Goal: Transaction & Acquisition: Purchase product/service

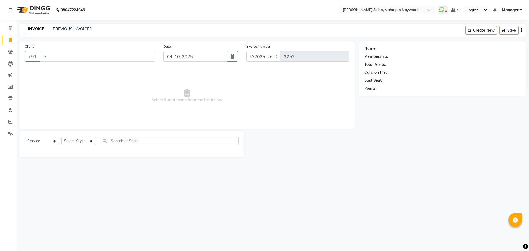
select select "6425"
select select "service"
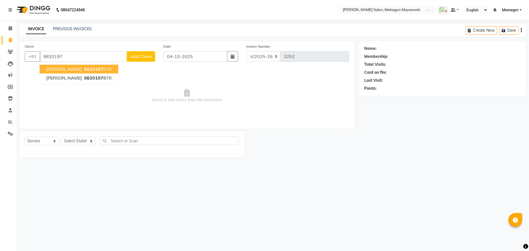
click at [83, 70] on ngb-highlight "9820197 570" at bounding box center [97, 69] width 29 height 6
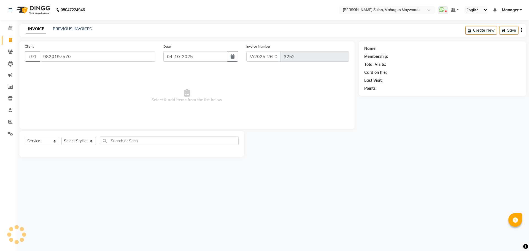
type input "9820197570"
click at [91, 142] on select "Select Stylist Aarti [PERSON_NAME] Manager Pranshant [PERSON_NAME] V Admin" at bounding box center [78, 141] width 34 height 9
select select "48624"
click at [61, 137] on select "Select Stylist Aarti [PERSON_NAME] Manager Pranshant [PERSON_NAME] V Admin" at bounding box center [78, 141] width 34 height 9
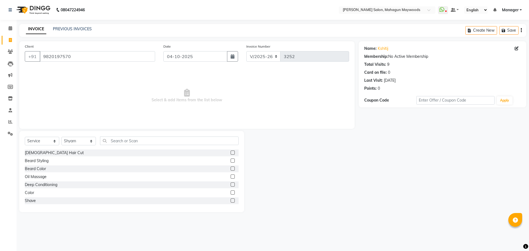
click at [230, 151] on label at bounding box center [232, 153] width 4 height 4
click at [230, 151] on input "checkbox" at bounding box center [232, 153] width 4 height 4
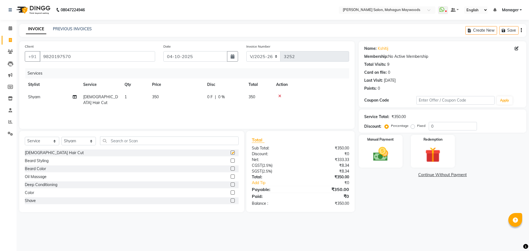
checkbox input "false"
click at [230, 161] on label at bounding box center [232, 161] width 4 height 4
click at [230, 161] on input "checkbox" at bounding box center [232, 161] width 4 height 4
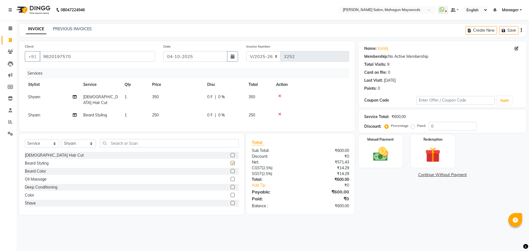
checkbox input "false"
click at [392, 146] on img at bounding box center [381, 154] width 26 height 18
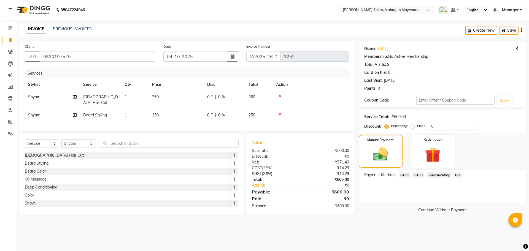
click at [457, 173] on span "UPI" at bounding box center [457, 175] width 9 height 6
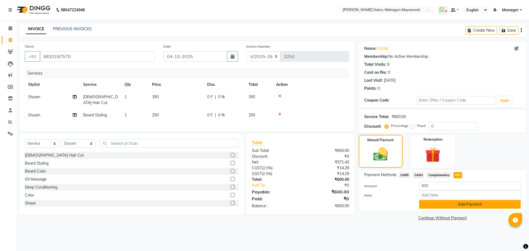
click at [491, 205] on button "Add Payment" at bounding box center [470, 204] width 102 height 9
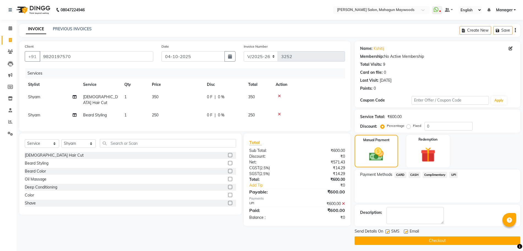
click at [476, 243] on button "Checkout" at bounding box center [438, 241] width 166 height 9
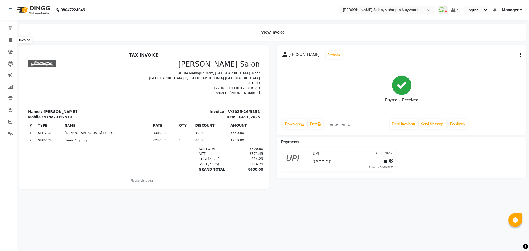
click at [8, 41] on span at bounding box center [11, 40] width 10 height 6
select select "service"
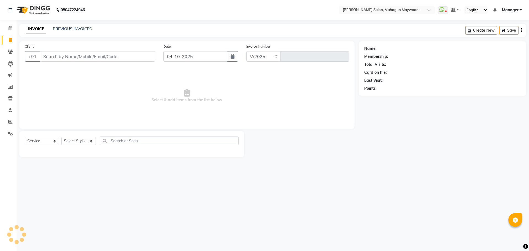
select select "6425"
type input "3253"
click at [69, 57] on input "Client" at bounding box center [97, 56] width 115 height 10
click at [85, 60] on input "836886989" at bounding box center [83, 56] width 87 height 10
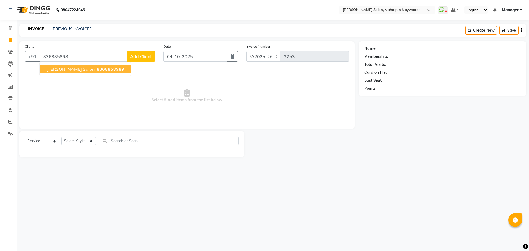
click at [98, 66] on span "836885898" at bounding box center [109, 69] width 25 height 6
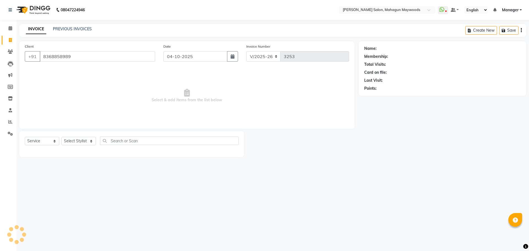
type input "8368858989"
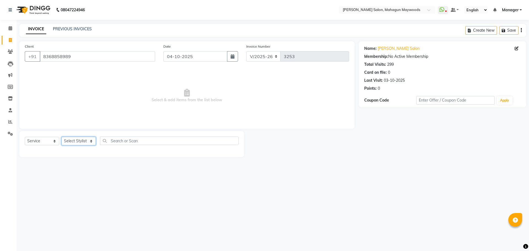
click at [91, 143] on select "Select Stylist Aarti [PERSON_NAME] Manager Pranshant [PERSON_NAME] V Admin" at bounding box center [78, 141] width 34 height 9
select select "48623"
click at [61, 137] on select "Select Stylist Aarti [PERSON_NAME] Manager Pranshant [PERSON_NAME] V Admin" at bounding box center [78, 141] width 34 height 9
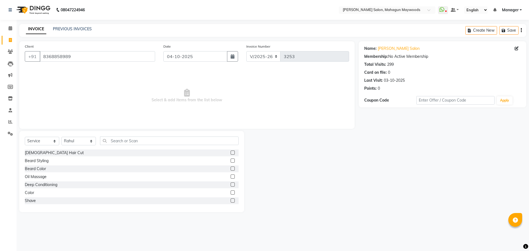
click at [230, 160] on label at bounding box center [232, 161] width 4 height 4
click at [230, 160] on input "checkbox" at bounding box center [232, 161] width 4 height 4
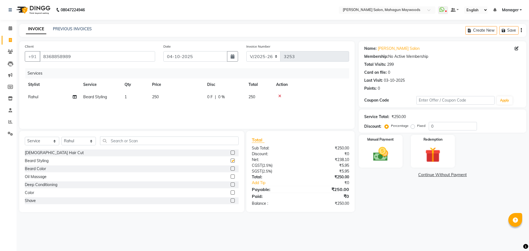
checkbox input "false"
click at [387, 156] on img at bounding box center [381, 154] width 26 height 18
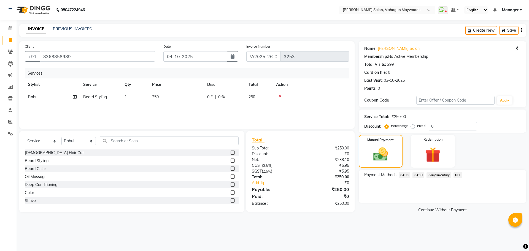
click at [460, 176] on span "UPI" at bounding box center [457, 175] width 9 height 6
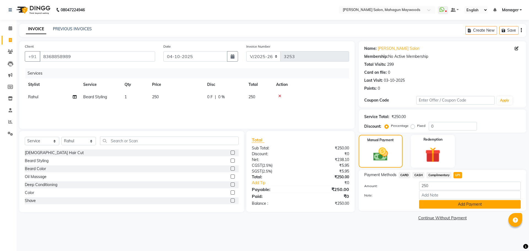
click at [471, 207] on button "Add Payment" at bounding box center [470, 204] width 102 height 9
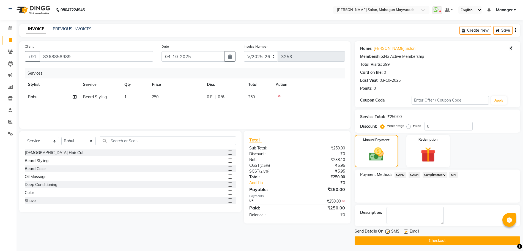
click at [462, 239] on button "Checkout" at bounding box center [438, 241] width 166 height 9
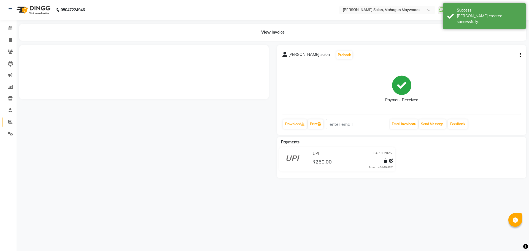
click at [11, 122] on icon at bounding box center [10, 122] width 4 height 4
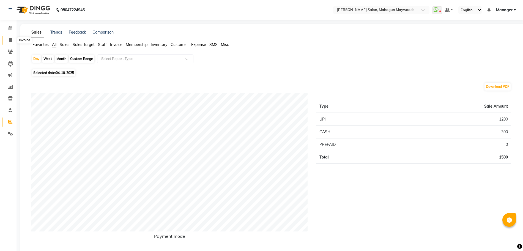
click at [10, 41] on icon at bounding box center [10, 40] width 3 height 4
select select "service"
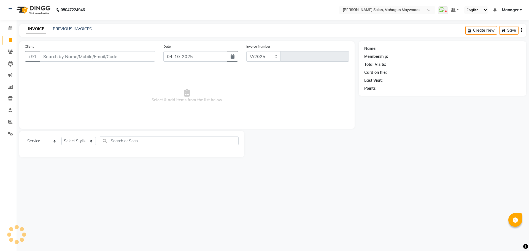
select select "6425"
type input "3254"
